Goal: Information Seeking & Learning: Learn about a topic

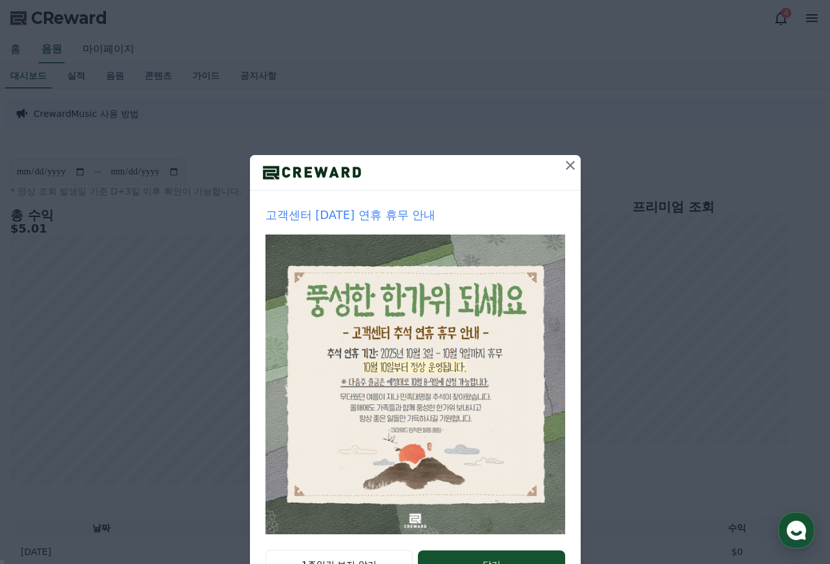
scroll to position [52, 0]
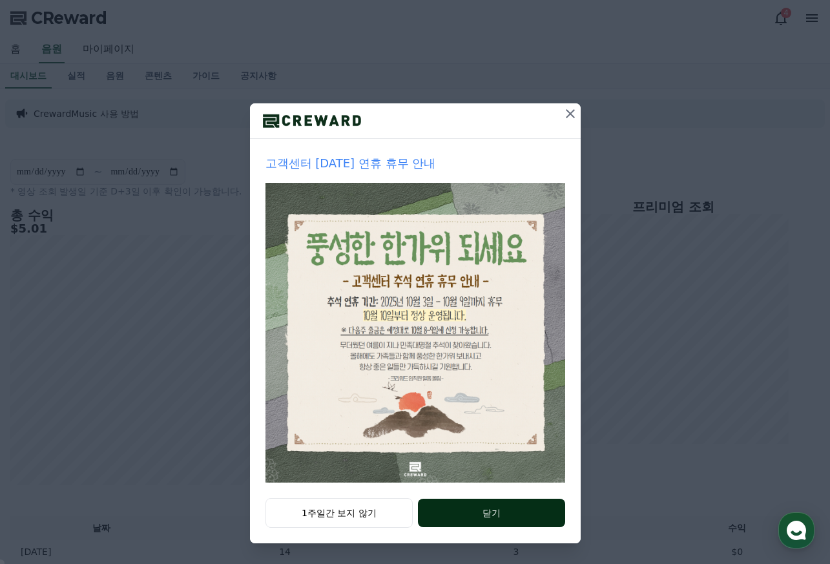
click at [508, 513] on button "닫기" at bounding box center [491, 513] width 147 height 28
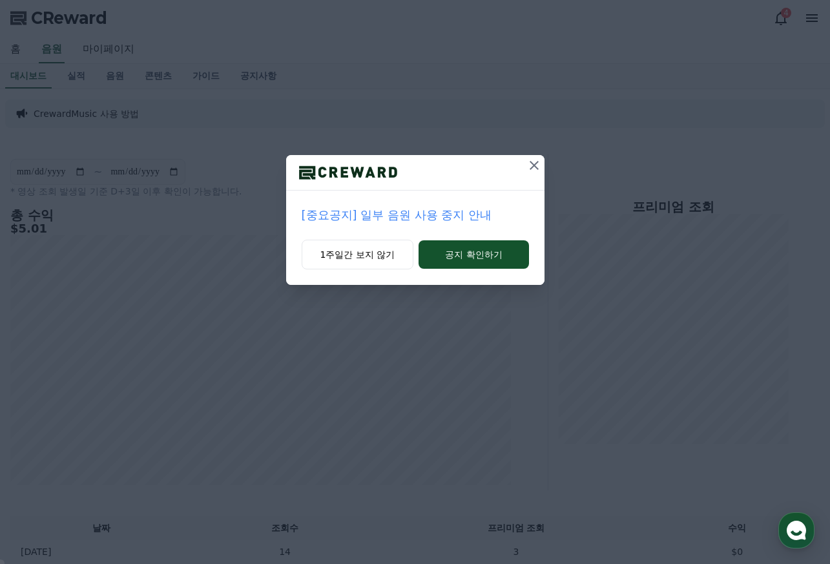
scroll to position [0, 0]
click at [364, 217] on p "[중요공지] 일부 음원 사용 중지 안내" at bounding box center [415, 215] width 227 height 18
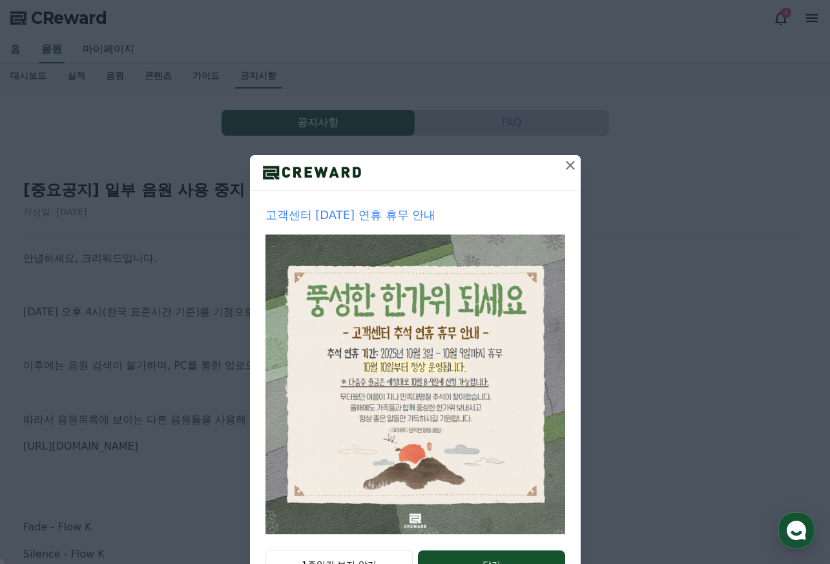
scroll to position [52, 0]
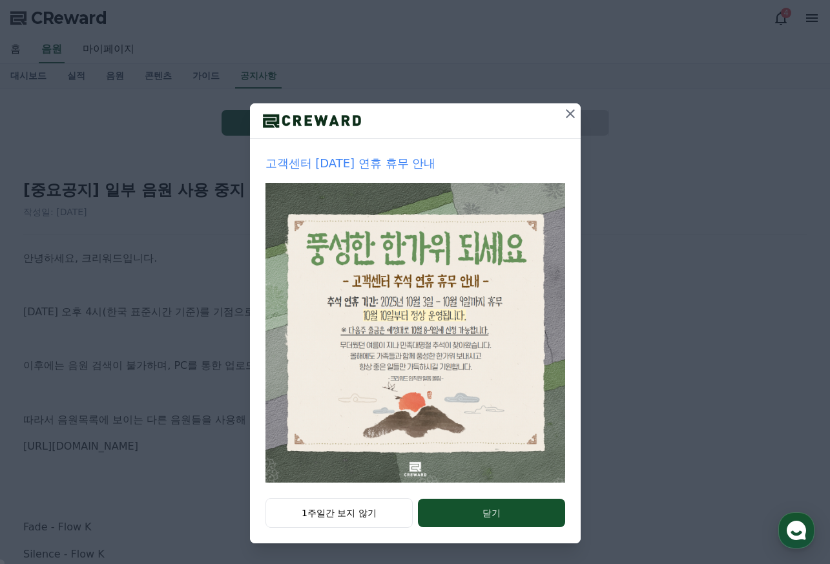
click at [563, 112] on icon at bounding box center [571, 114] width 16 height 16
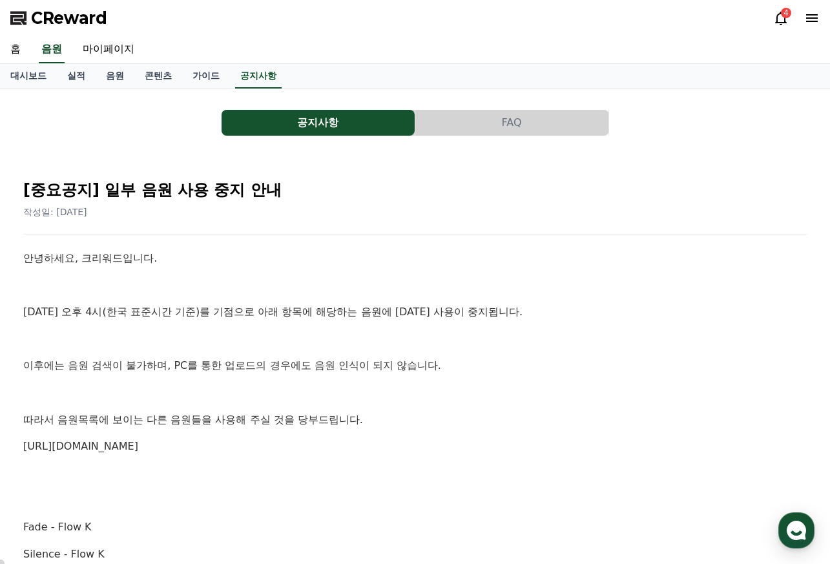
click at [605, 308] on p "[DATE] 오후 4시(한국 표준시간 기준)를 기점으로 아래 항목에 해당하는 음원에 [DATE] 사용이 중지됩니다." at bounding box center [415, 312] width 784 height 17
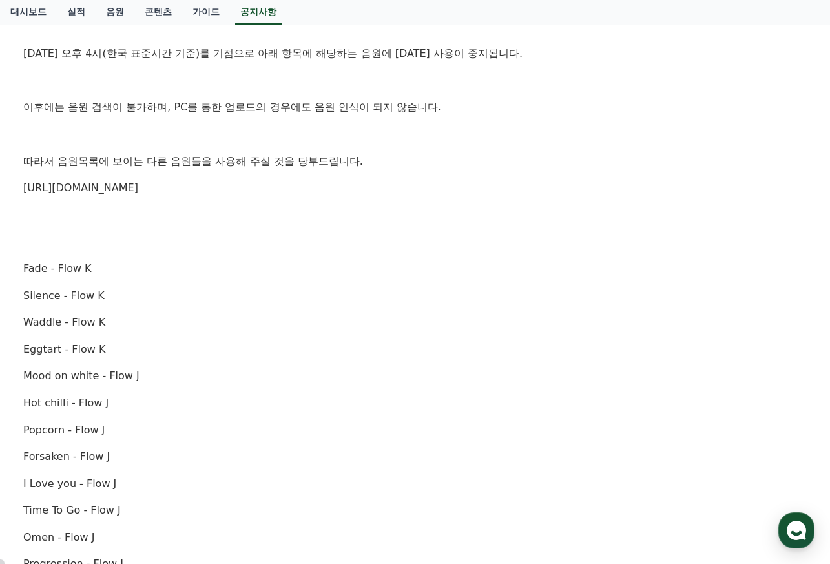
scroll to position [0, 0]
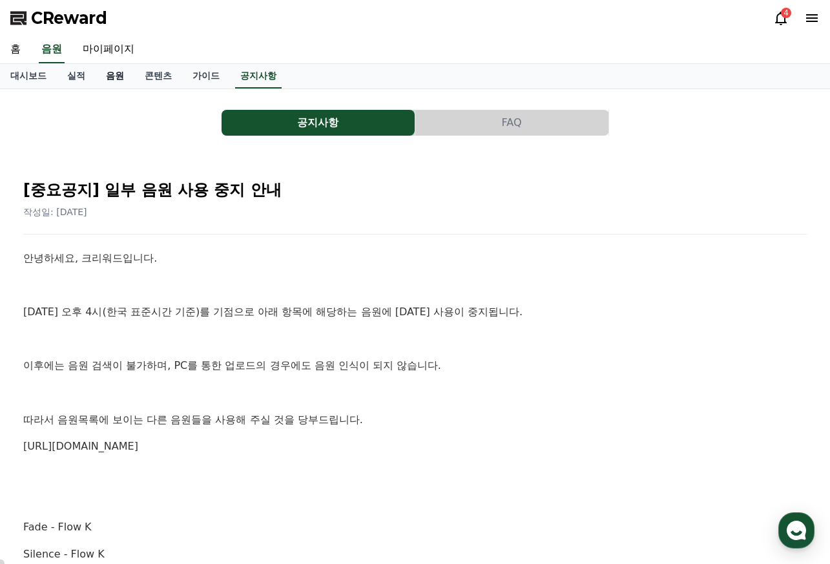
click at [116, 71] on link "음원" at bounding box center [115, 76] width 39 height 25
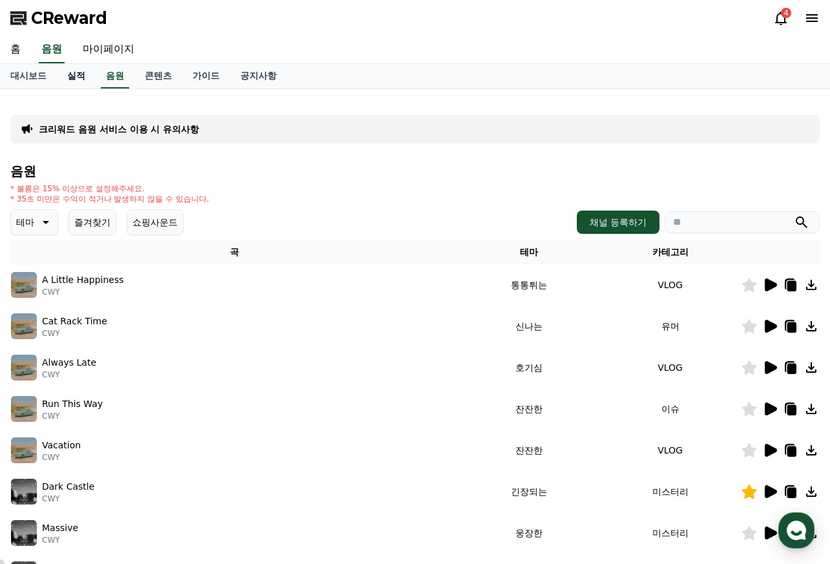
click at [80, 75] on link "실적" at bounding box center [76, 76] width 39 height 25
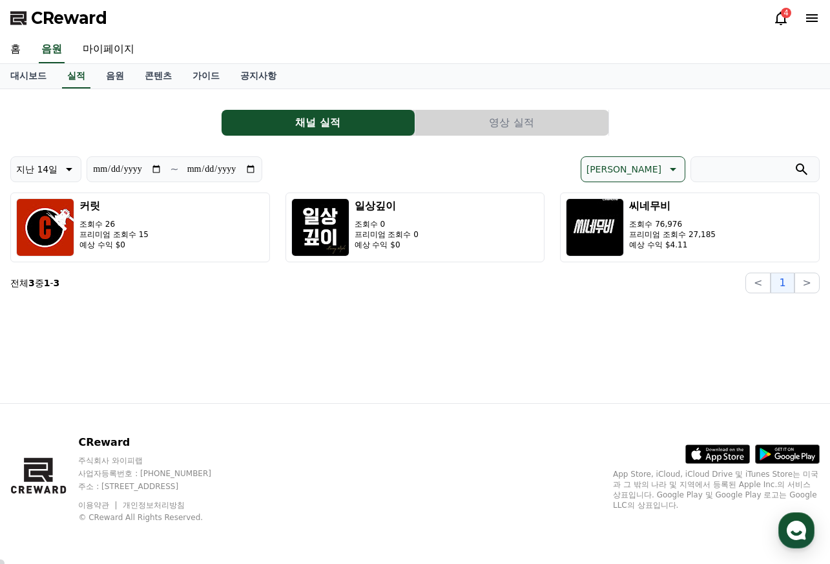
click at [784, 10] on div "4" at bounding box center [786, 13] width 10 height 10
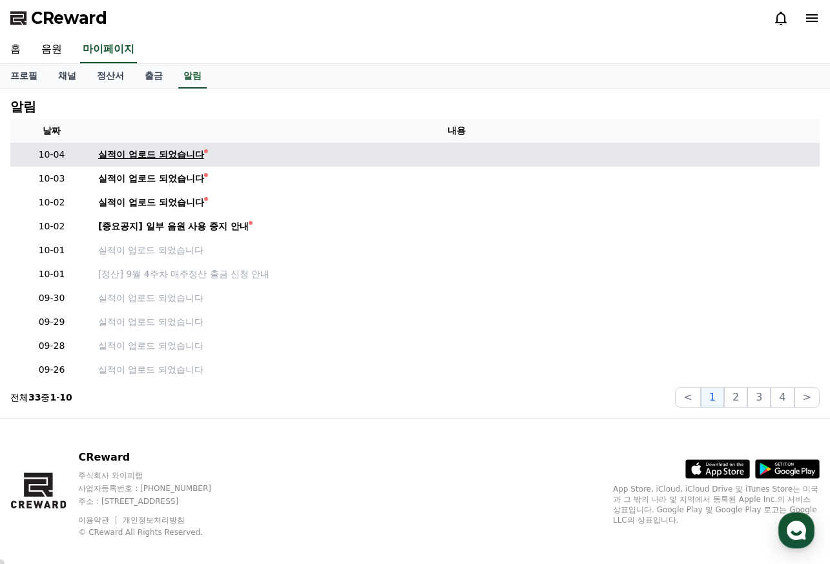
click at [220, 158] on link "실적이 업로드 되었습니다" at bounding box center [456, 155] width 716 height 14
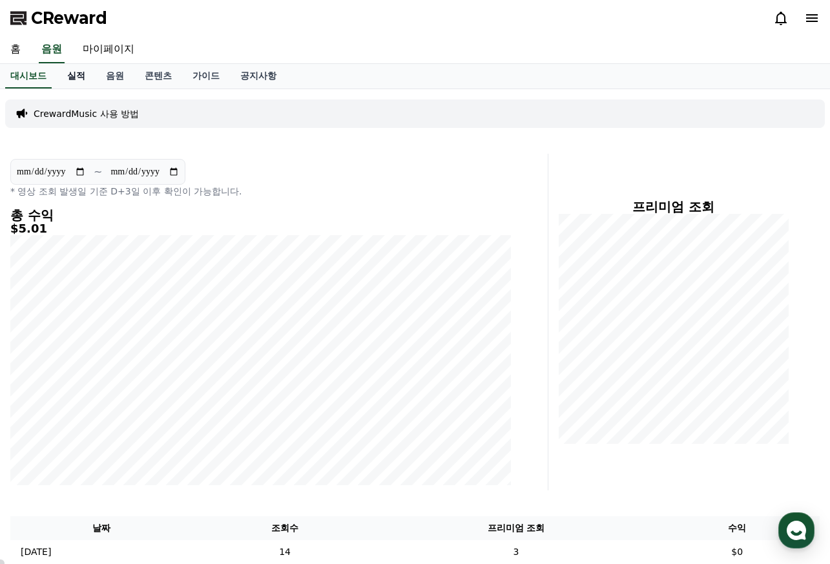
click at [75, 72] on link "실적" at bounding box center [76, 76] width 39 height 25
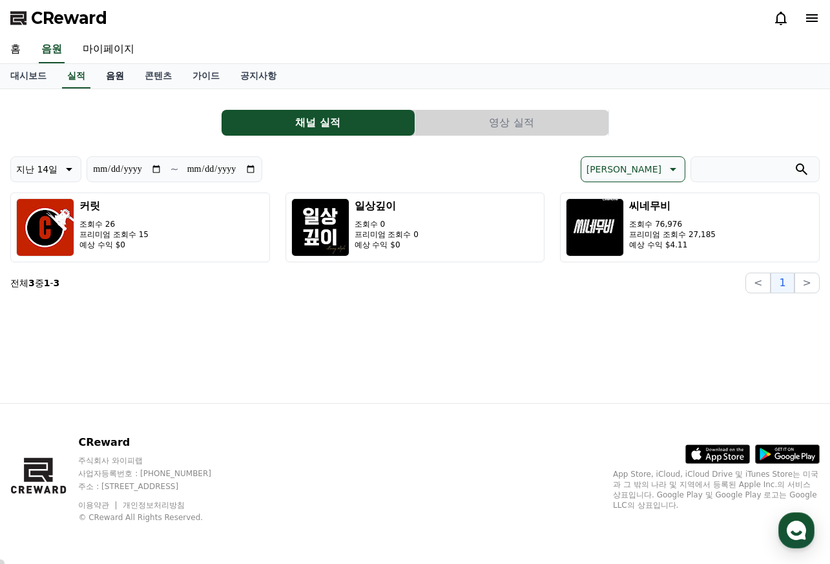
click at [118, 76] on link "음원" at bounding box center [115, 76] width 39 height 25
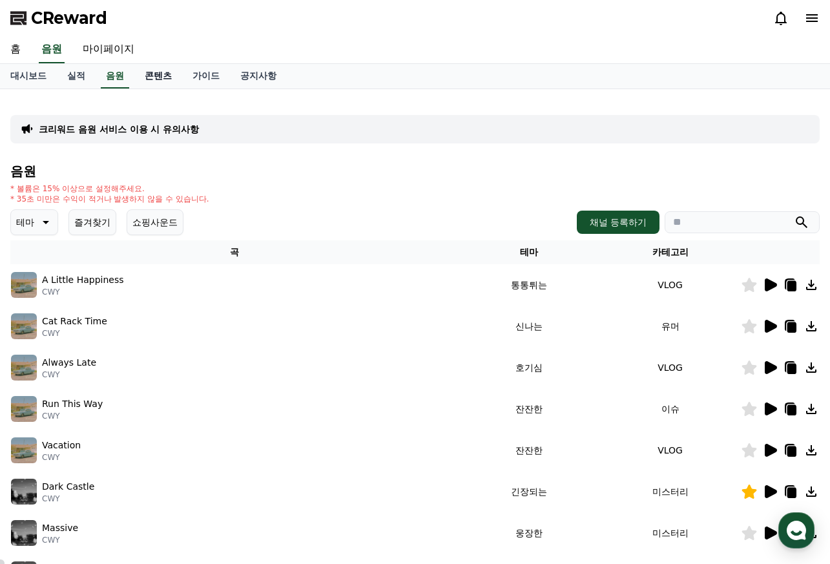
click at [148, 76] on link "콘텐츠" at bounding box center [158, 76] width 48 height 25
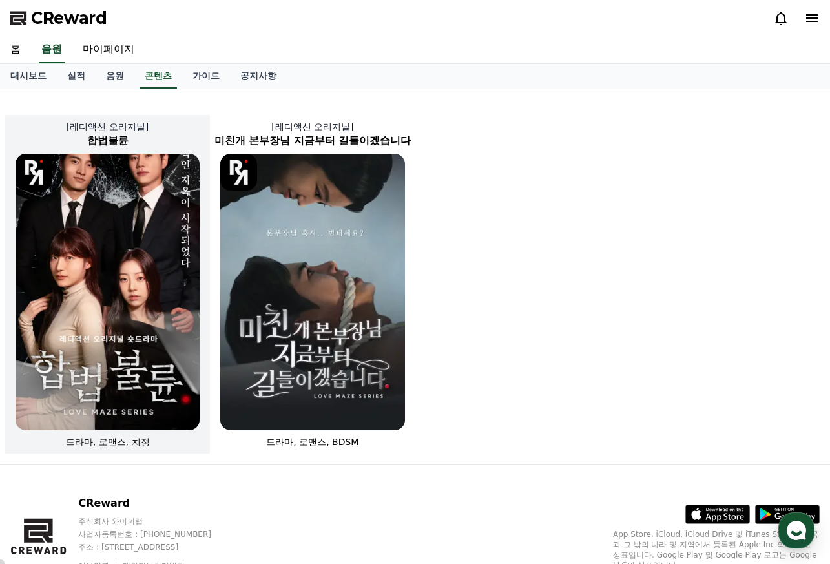
click at [159, 196] on img at bounding box center [108, 292] width 184 height 277
select select
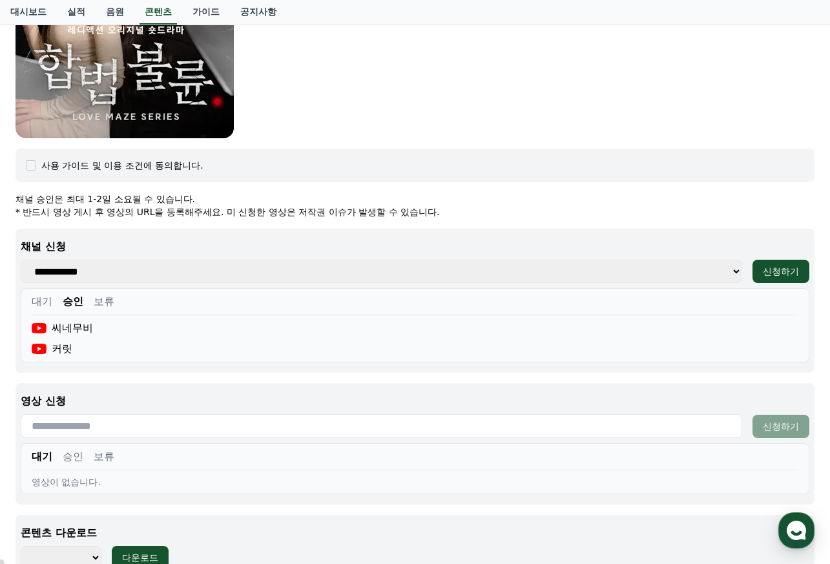
scroll to position [585, 0]
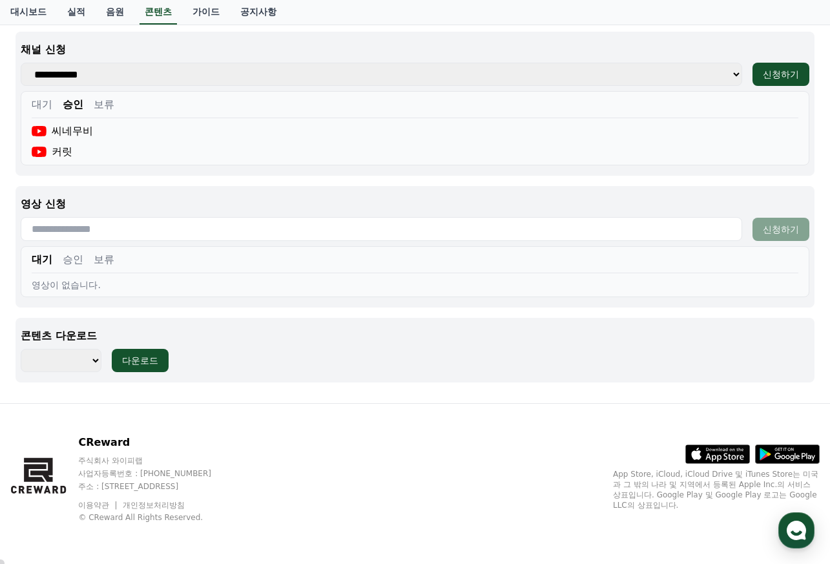
click at [97, 362] on select "******** ******** ******** ******** ******** ******** ******** ******** *******…" at bounding box center [61, 360] width 81 height 23
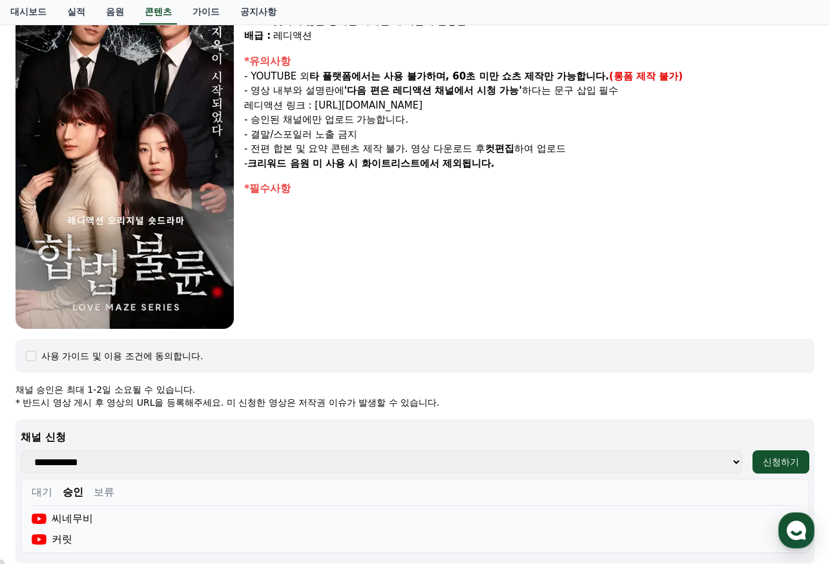
scroll to position [0, 0]
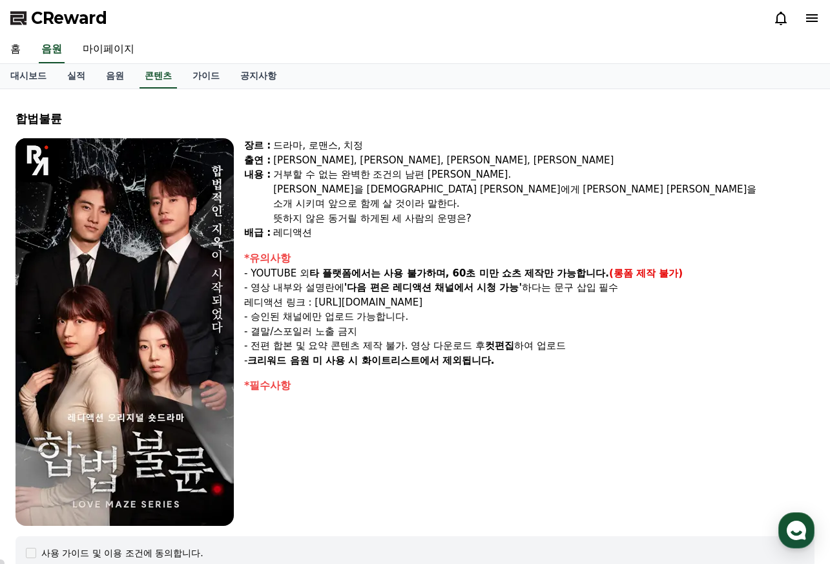
click at [404, 441] on div "장르 : 드라마, 로맨스, 치정 출연 : [PERSON_NAME], [PERSON_NAME], [PERSON_NAME], [PERSON_NAM…" at bounding box center [529, 332] width 570 height 388
click at [624, 184] on div "[PERSON_NAME]을 [DEMOGRAPHIC_DATA] [PERSON_NAME]에게 [PERSON_NAME] [PERSON_NAME]을" at bounding box center [543, 189] width 541 height 15
